Goal: Find specific page/section: Find specific page/section

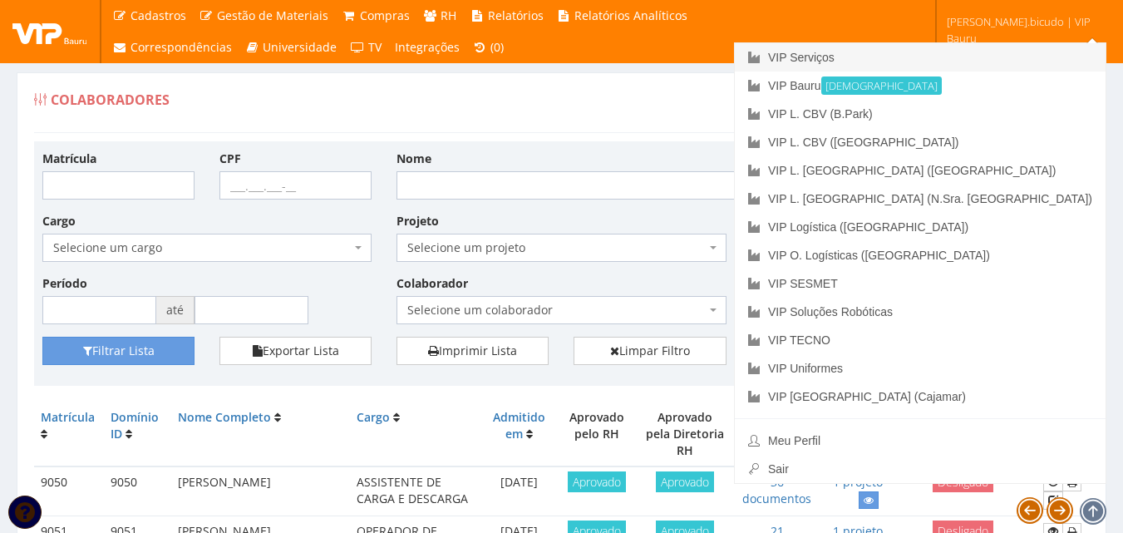
click at [1006, 57] on link "VIP Serviços" at bounding box center [920, 57] width 371 height 28
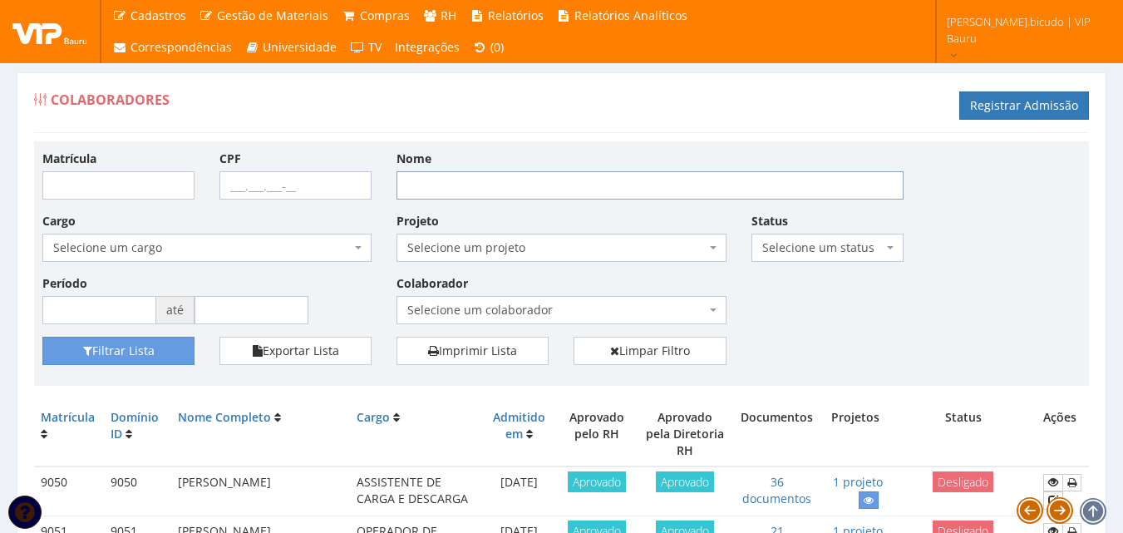
click at [507, 180] on input "Nome" at bounding box center [649, 185] width 507 height 28
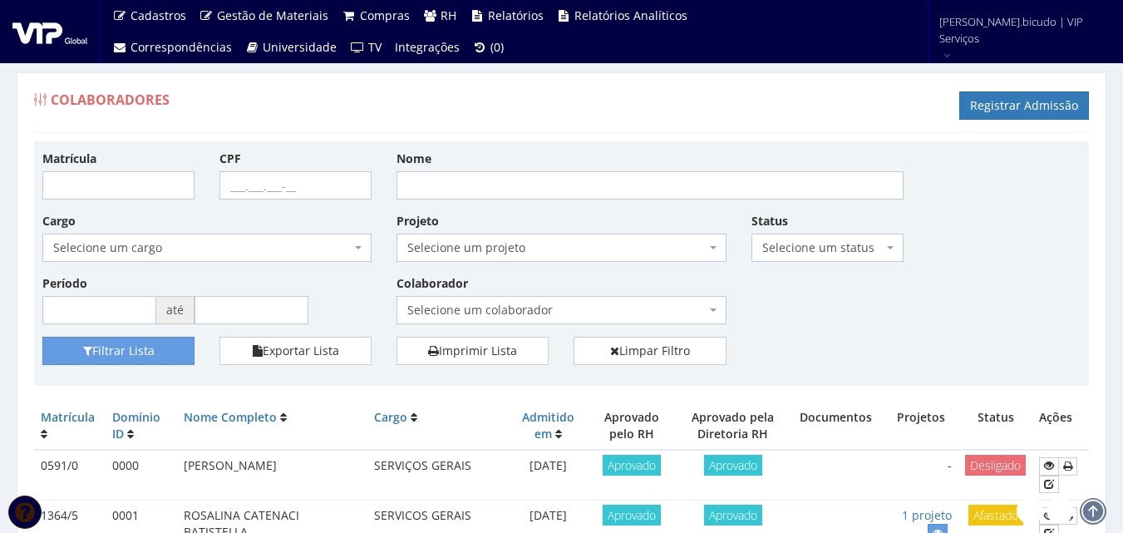
click at [507, 307] on span "Selecione um colaborador" at bounding box center [556, 310] width 298 height 17
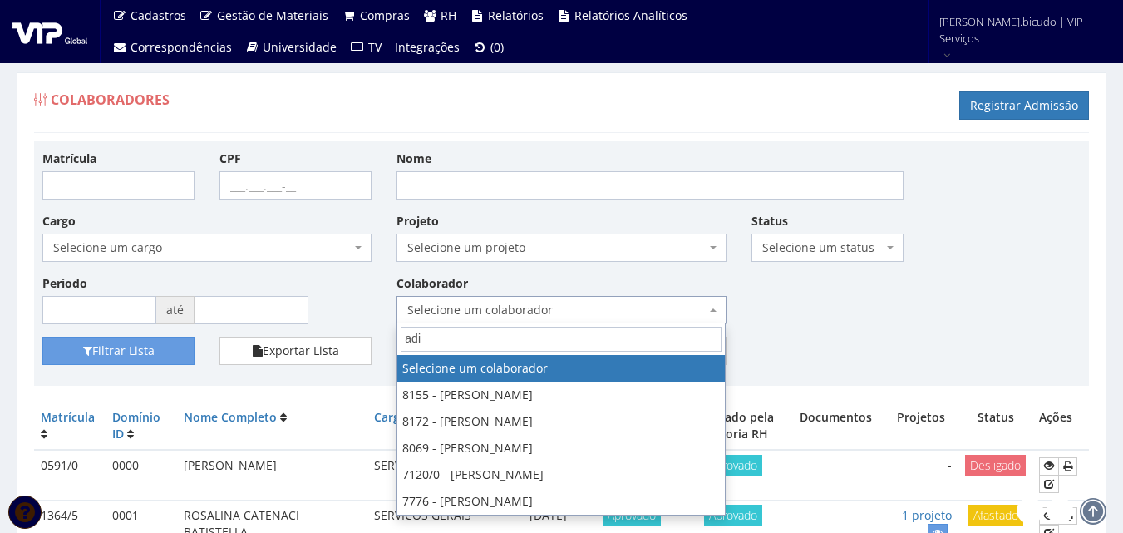
type input "adil"
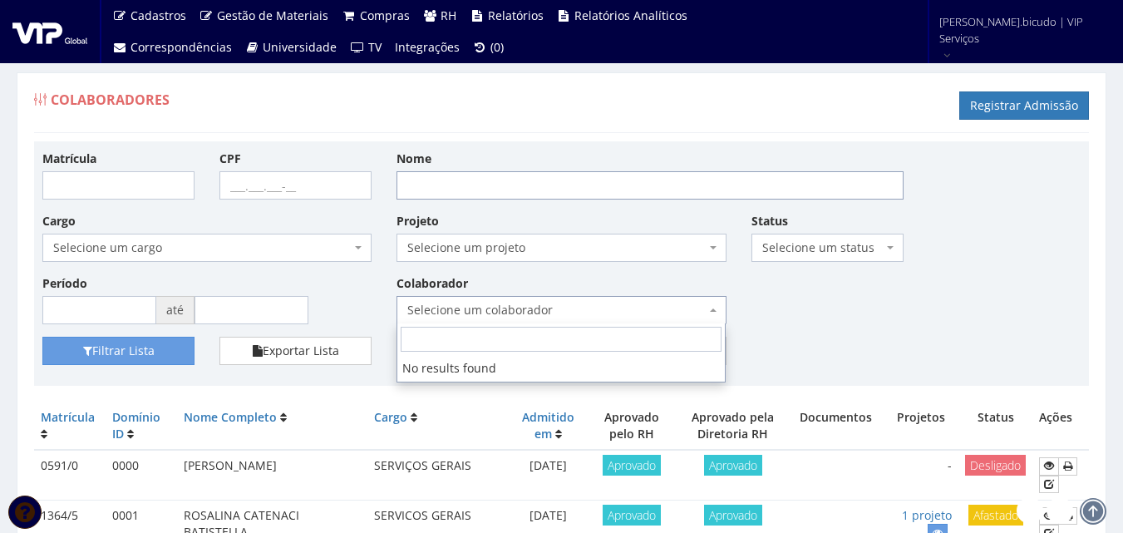
click at [493, 189] on input "Nome" at bounding box center [649, 185] width 507 height 28
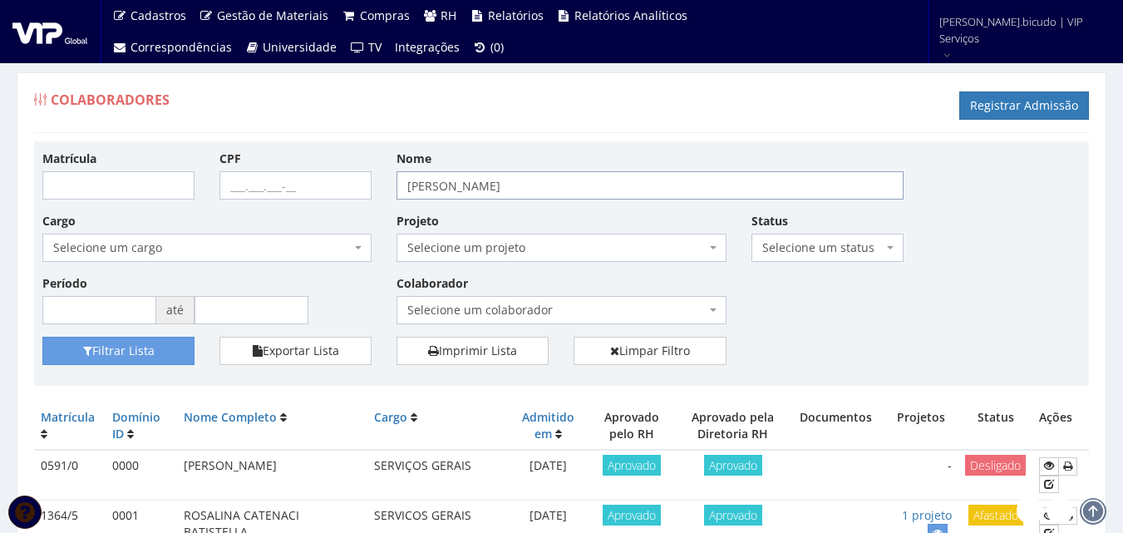
type input "[PERSON_NAME]"
click at [42, 337] on button "Filtrar Lista" at bounding box center [118, 351] width 152 height 28
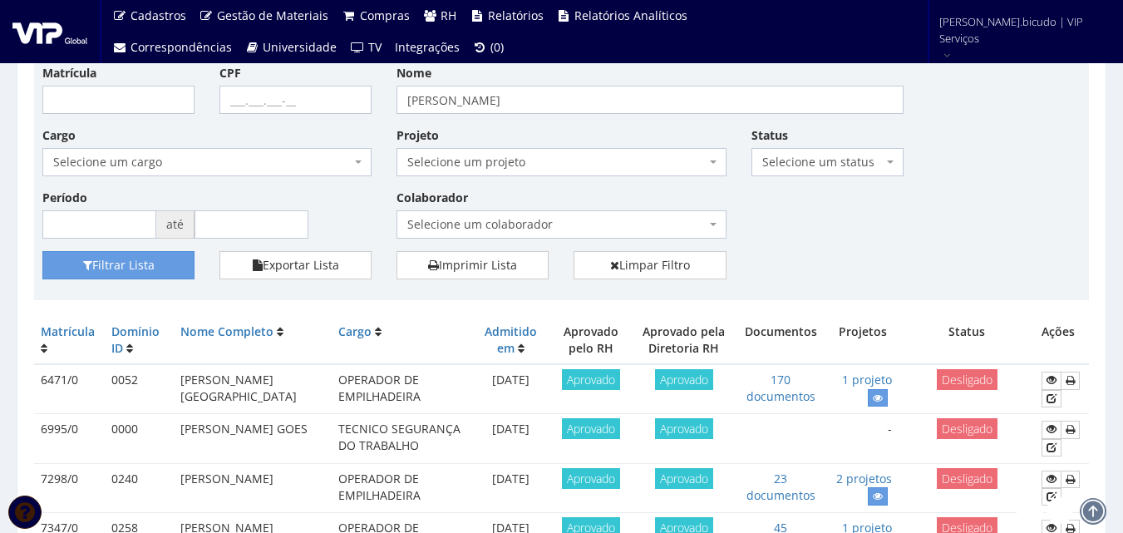
scroll to position [166, 0]
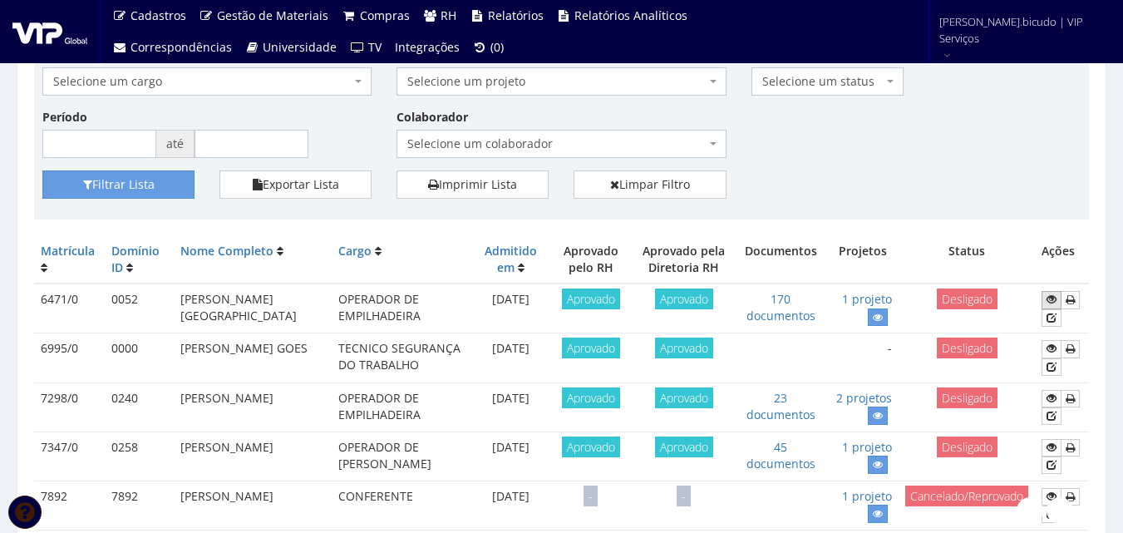
click at [1046, 303] on icon at bounding box center [1051, 299] width 10 height 12
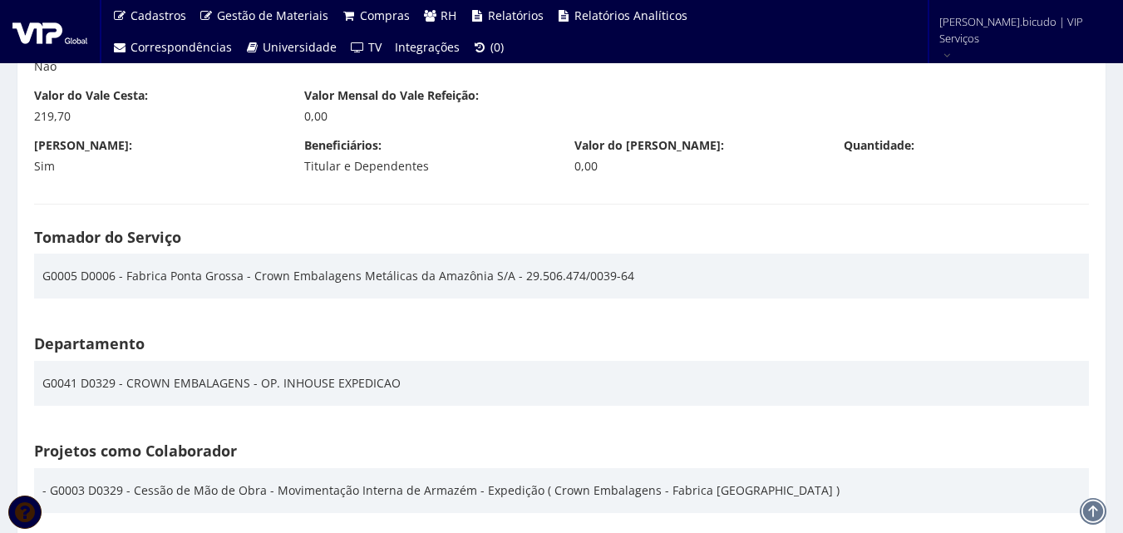
scroll to position [2410, 0]
